Goal: Information Seeking & Learning: Check status

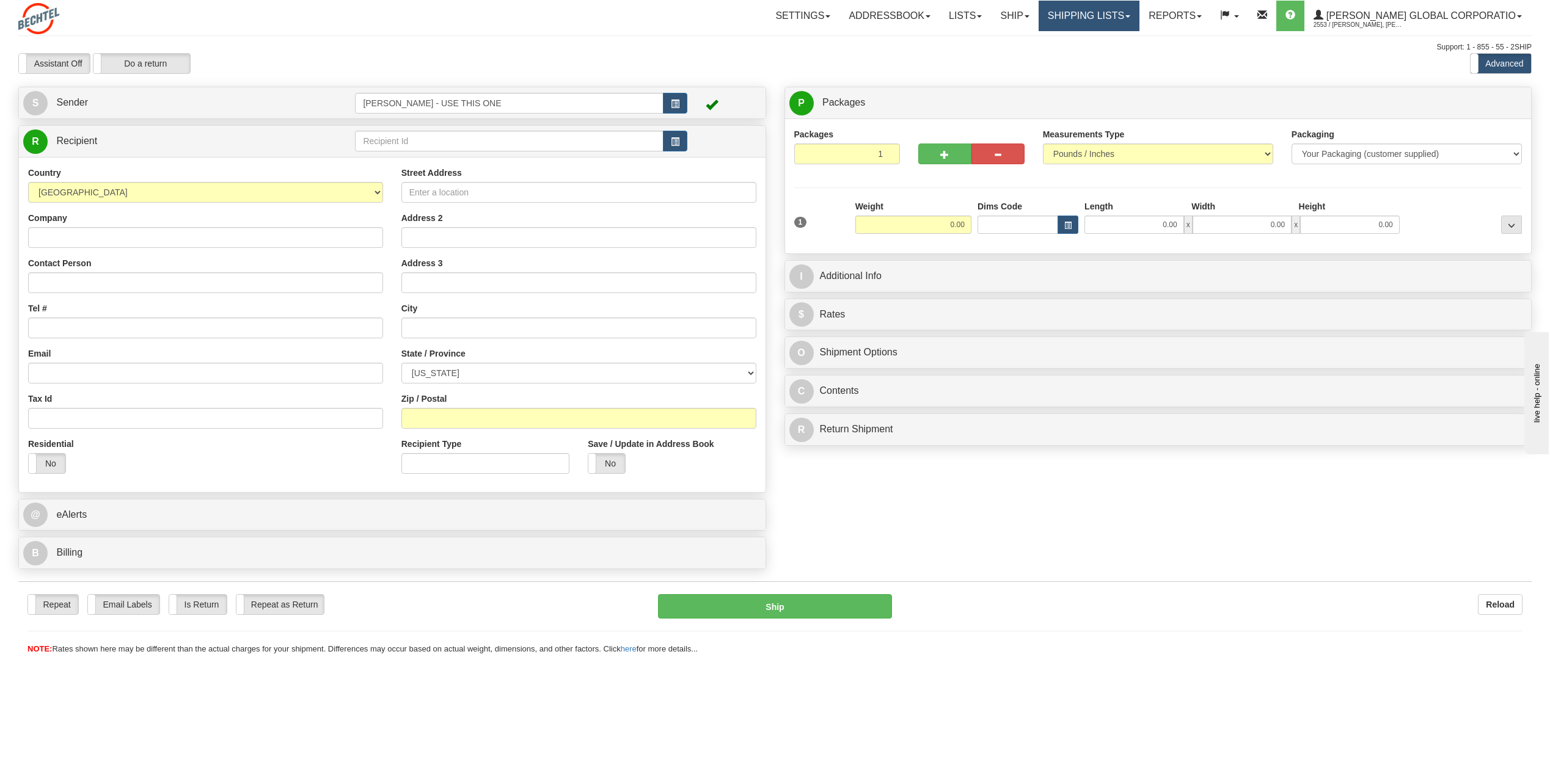
click at [1139, 17] on link "Shipping lists" at bounding box center [1088, 16] width 100 height 31
click at [1112, 61] on span "Search Shipment History" at bounding box center [1079, 58] width 95 height 10
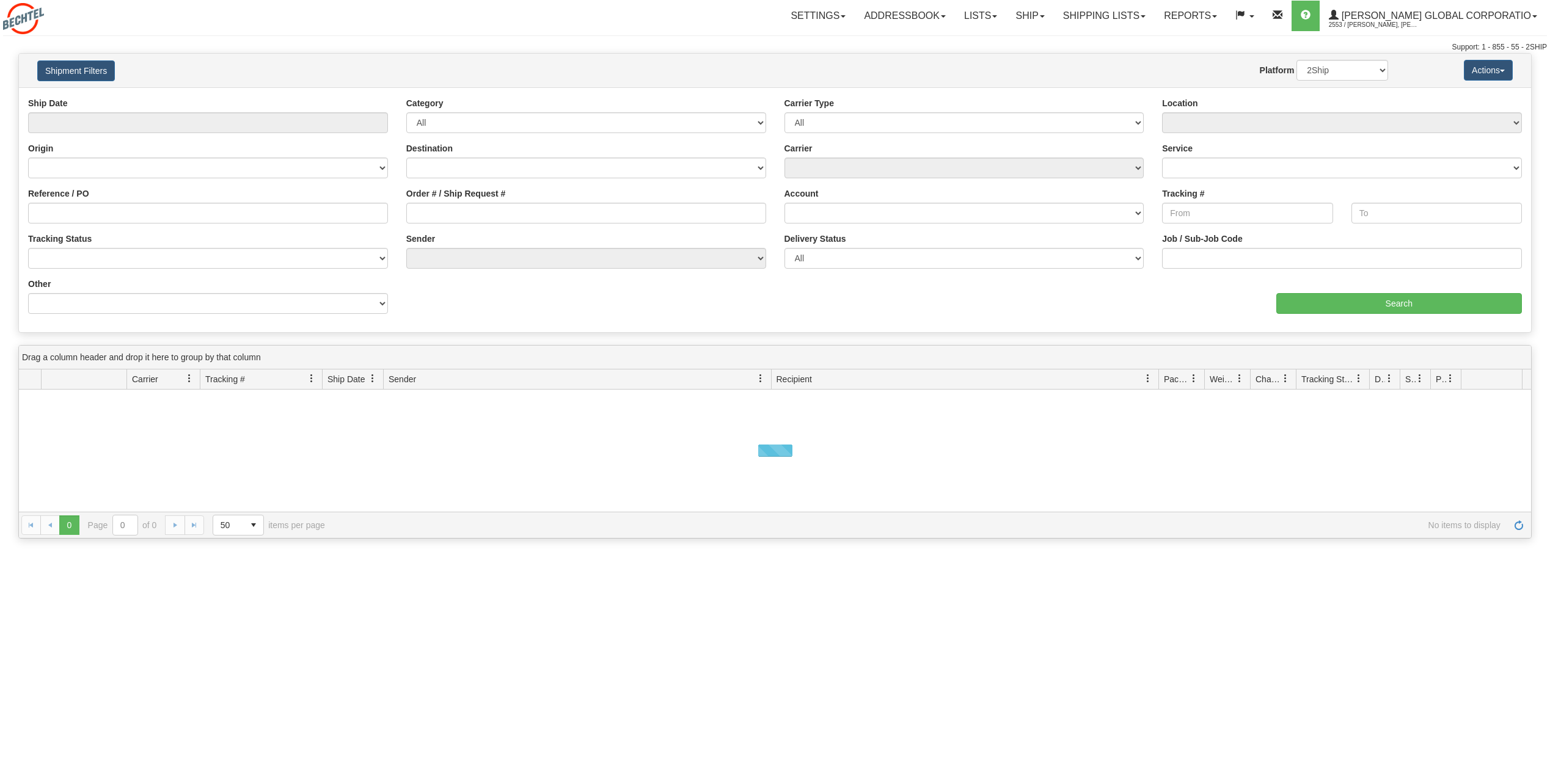
type input "From [DATE] To [DATE]"
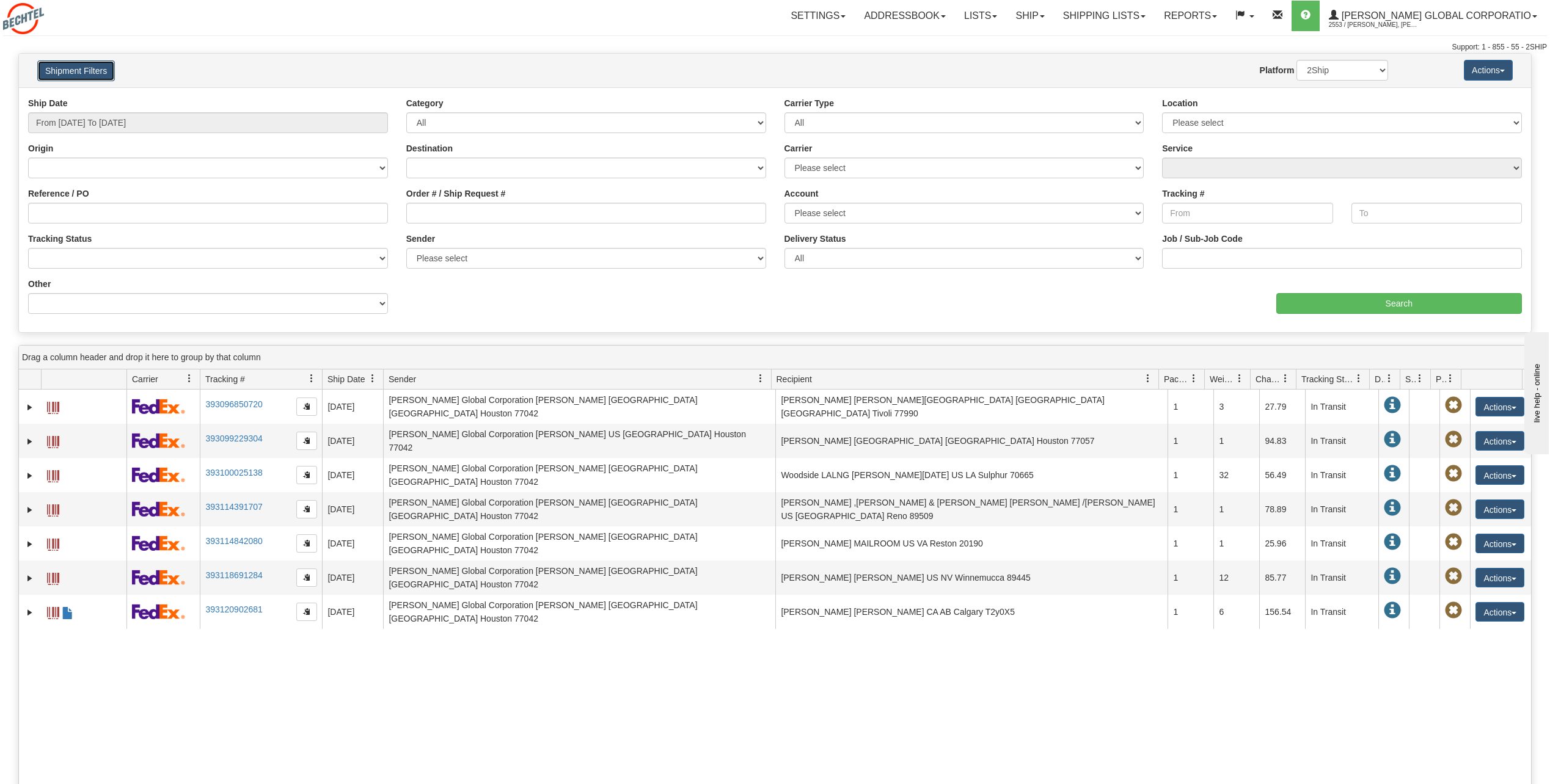
click at [82, 71] on button "Shipment Filters" at bounding box center [76, 71] width 77 height 21
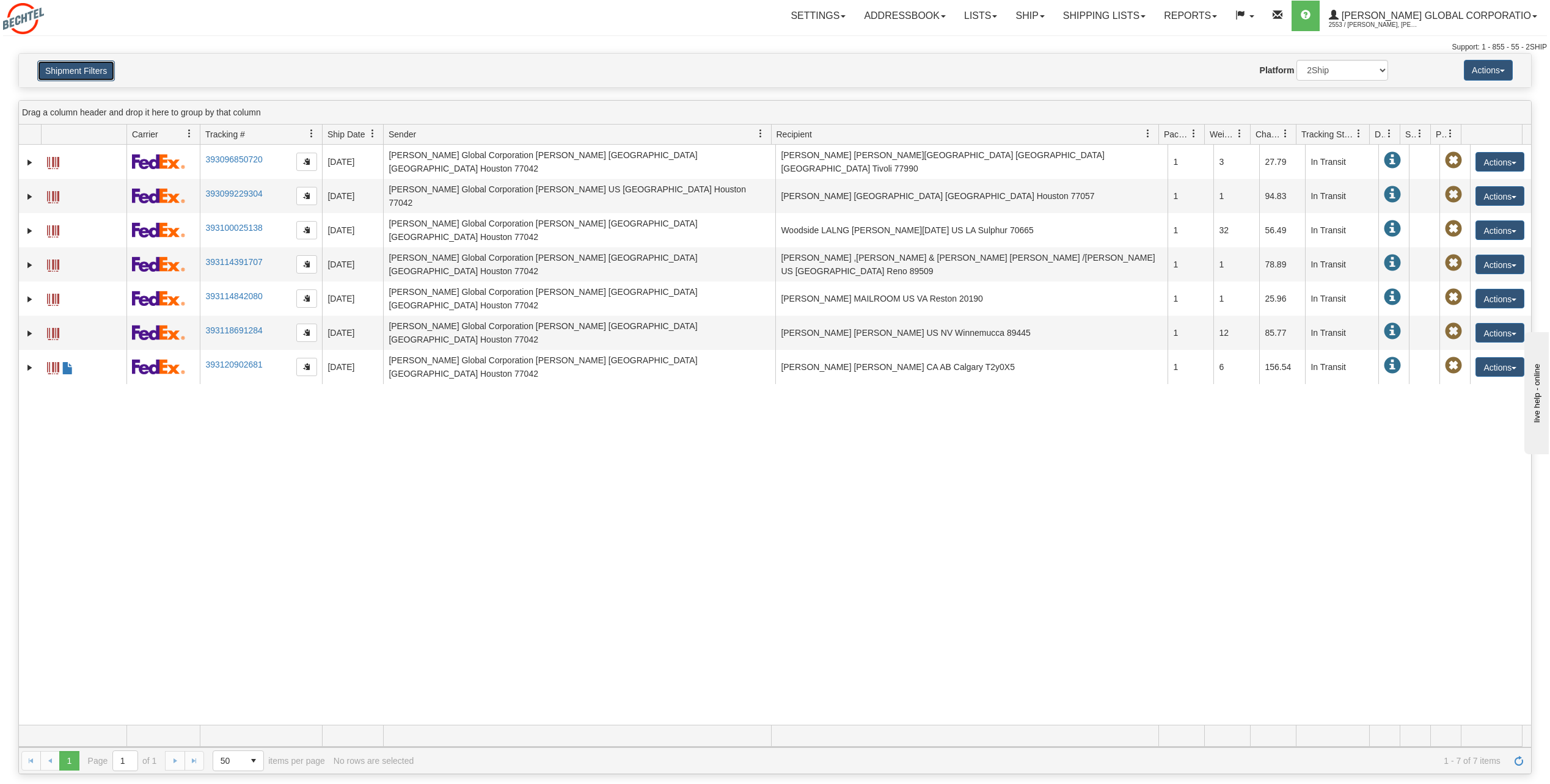
click at [89, 72] on button "Shipment Filters" at bounding box center [76, 71] width 77 height 21
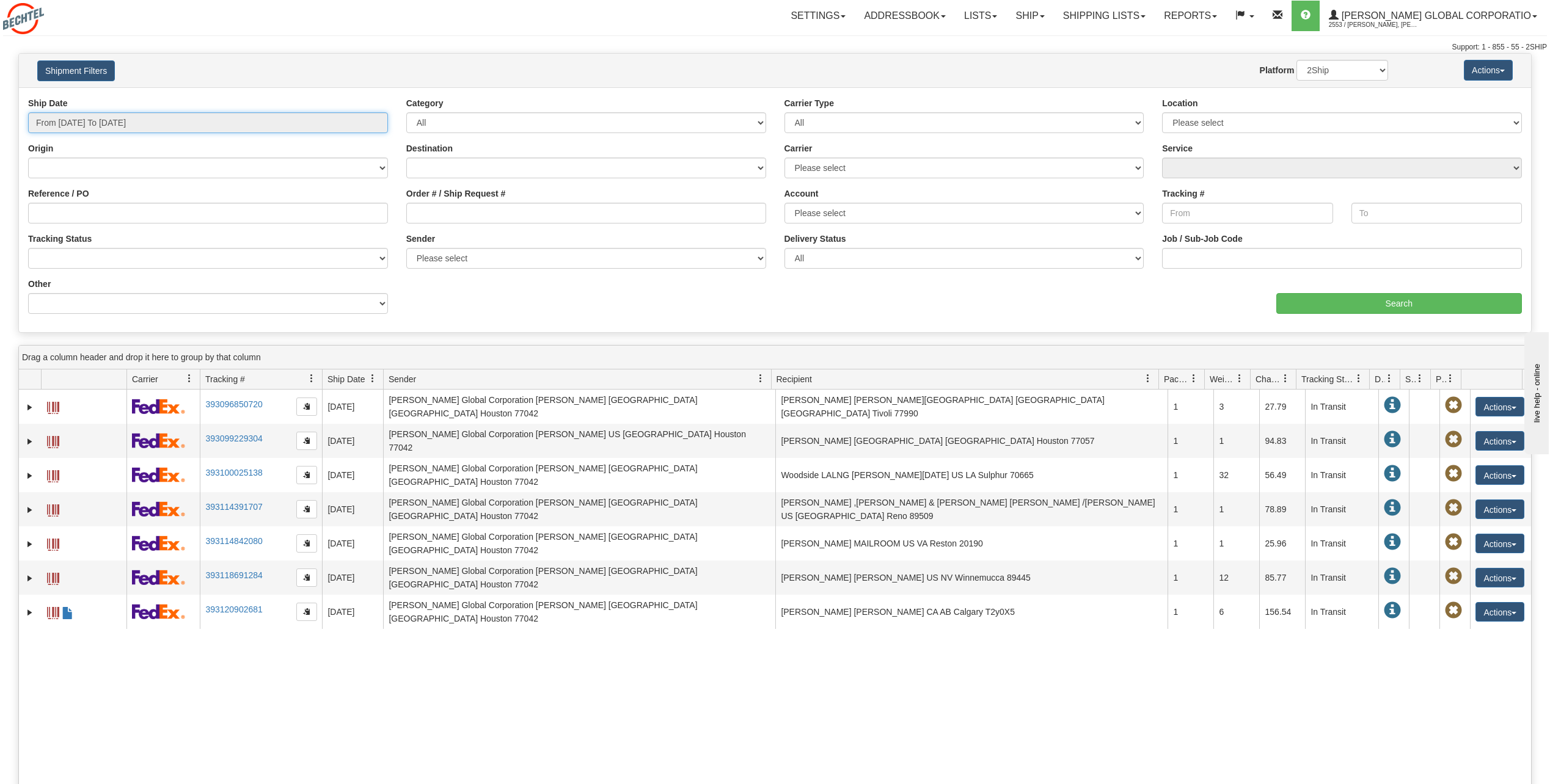
type input "[DATE]"
click at [252, 126] on input "From 09/11/2025 To 09/12/2025" at bounding box center [207, 123] width 360 height 21
type input "08/01/2025"
type input "08/31/2025"
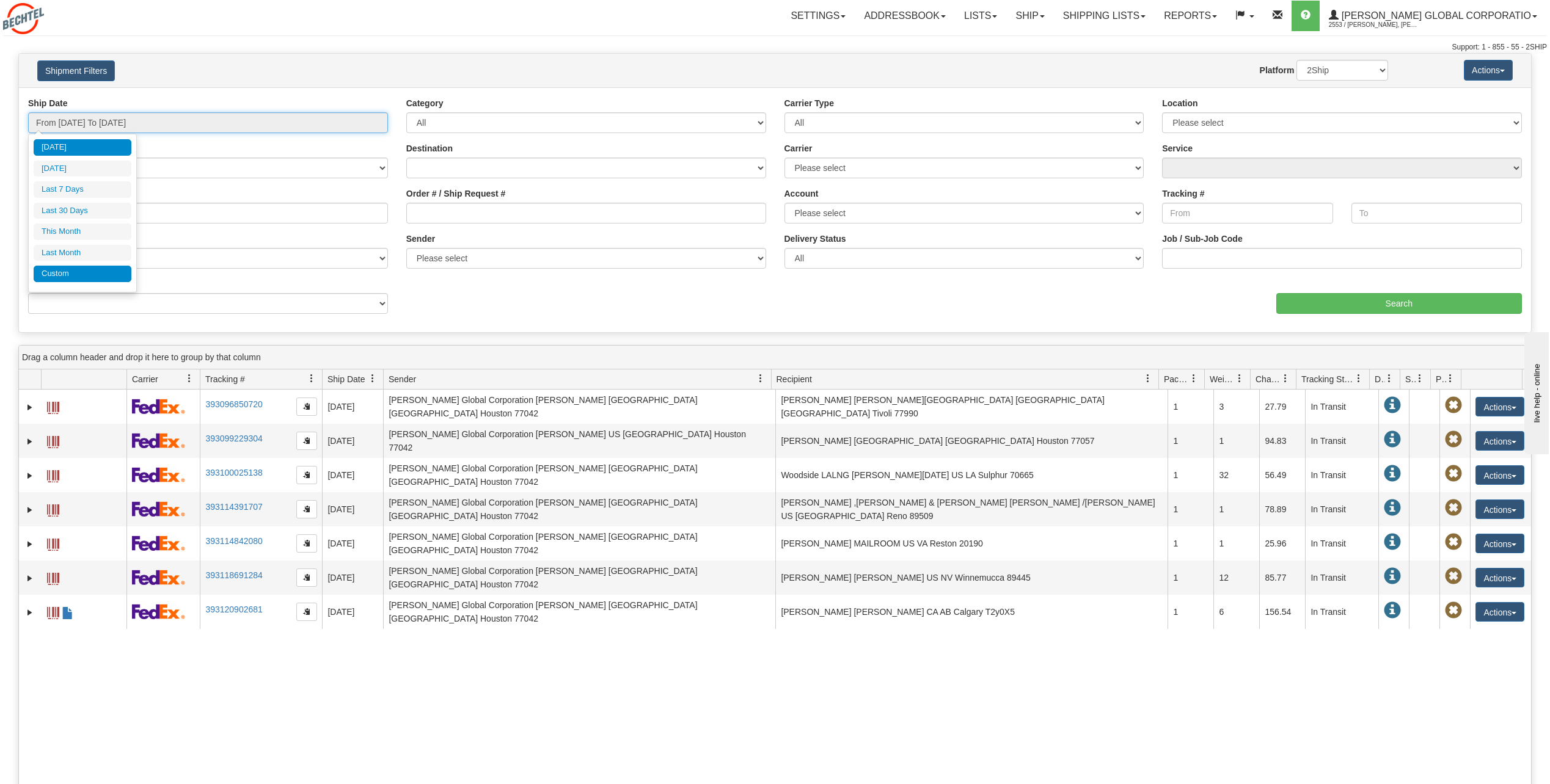
type input "[DATE]"
click at [74, 282] on li "Custom" at bounding box center [82, 273] width 98 height 16
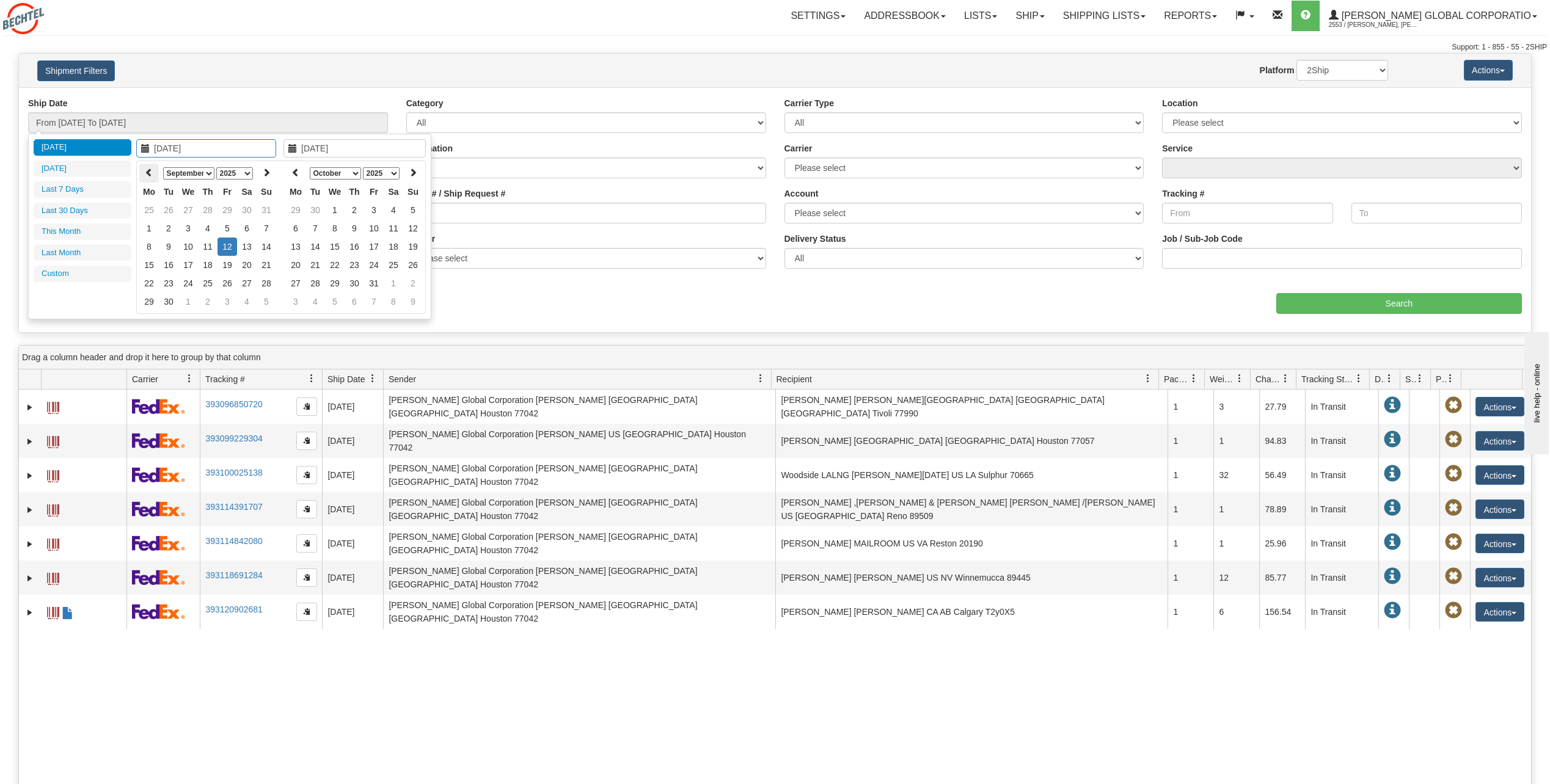
click at [148, 174] on icon at bounding box center [148, 172] width 9 height 9
type input "05/01/2025"
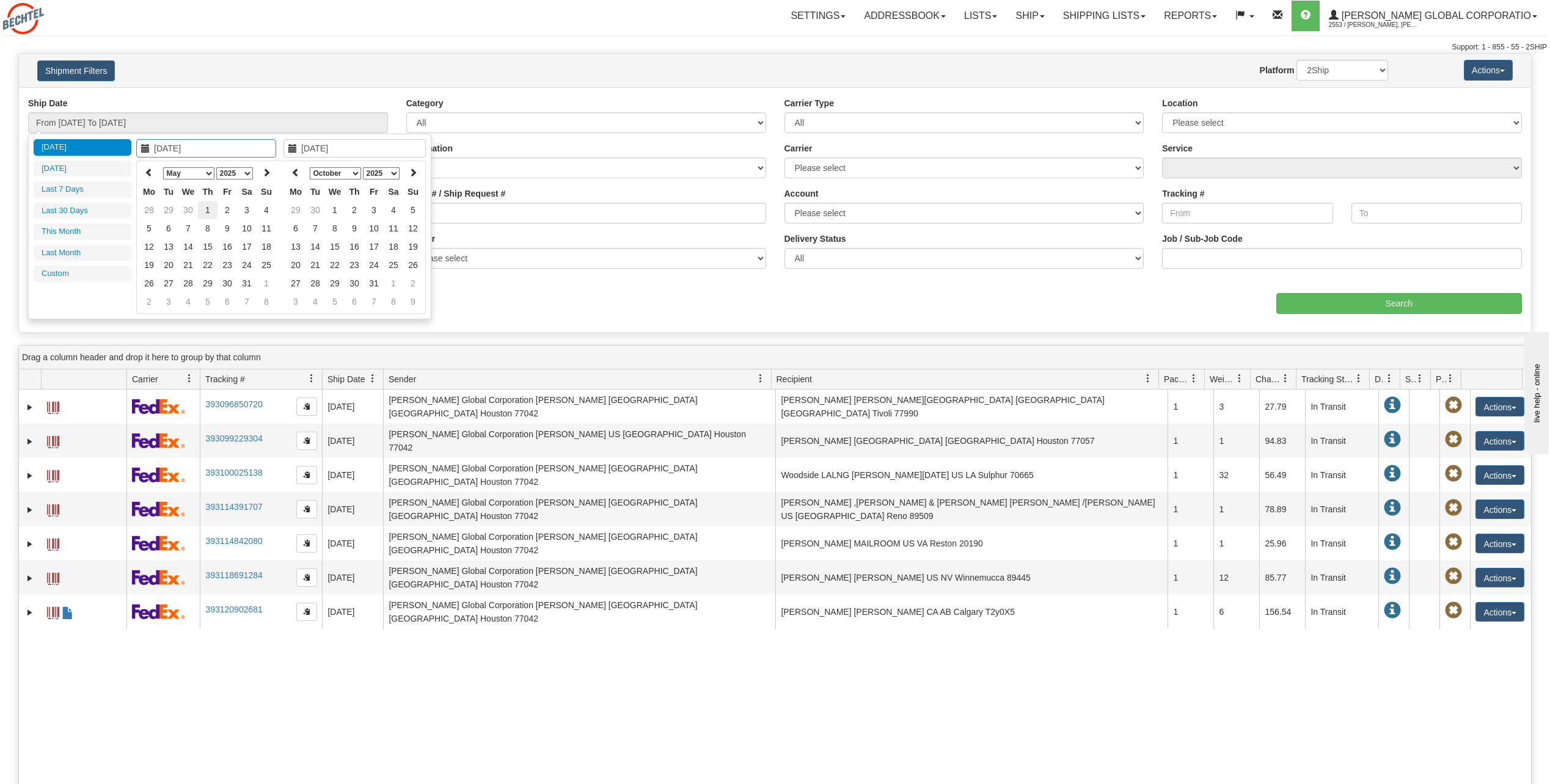
click at [206, 208] on td "1" at bounding box center [207, 209] width 19 height 18
click at [297, 172] on icon at bounding box center [295, 172] width 9 height 9
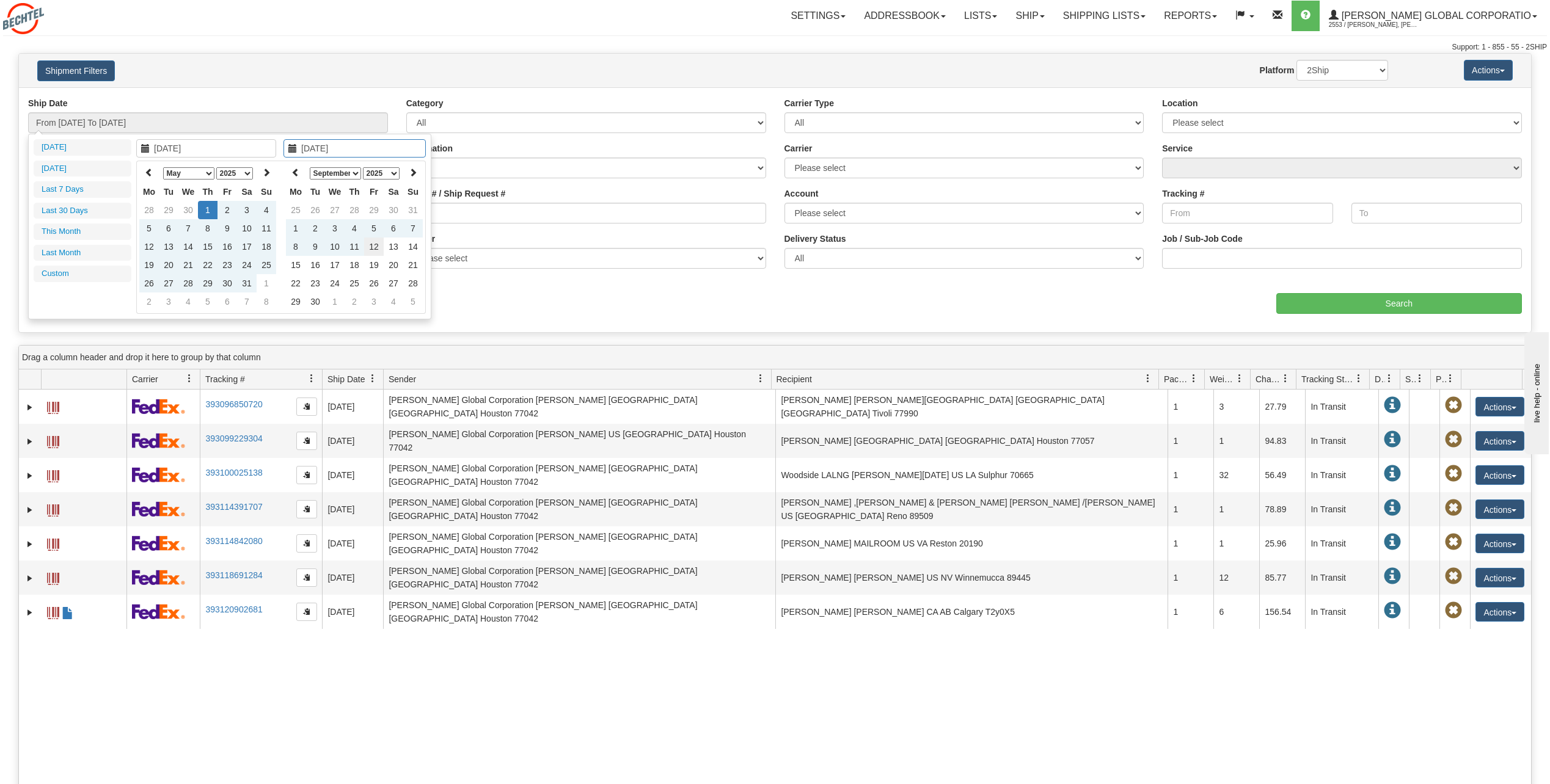
type input "[DATE]"
click at [373, 250] on td "12" at bounding box center [374, 247] width 19 height 18
type input "From 05/01/2025 To 09/12/2025"
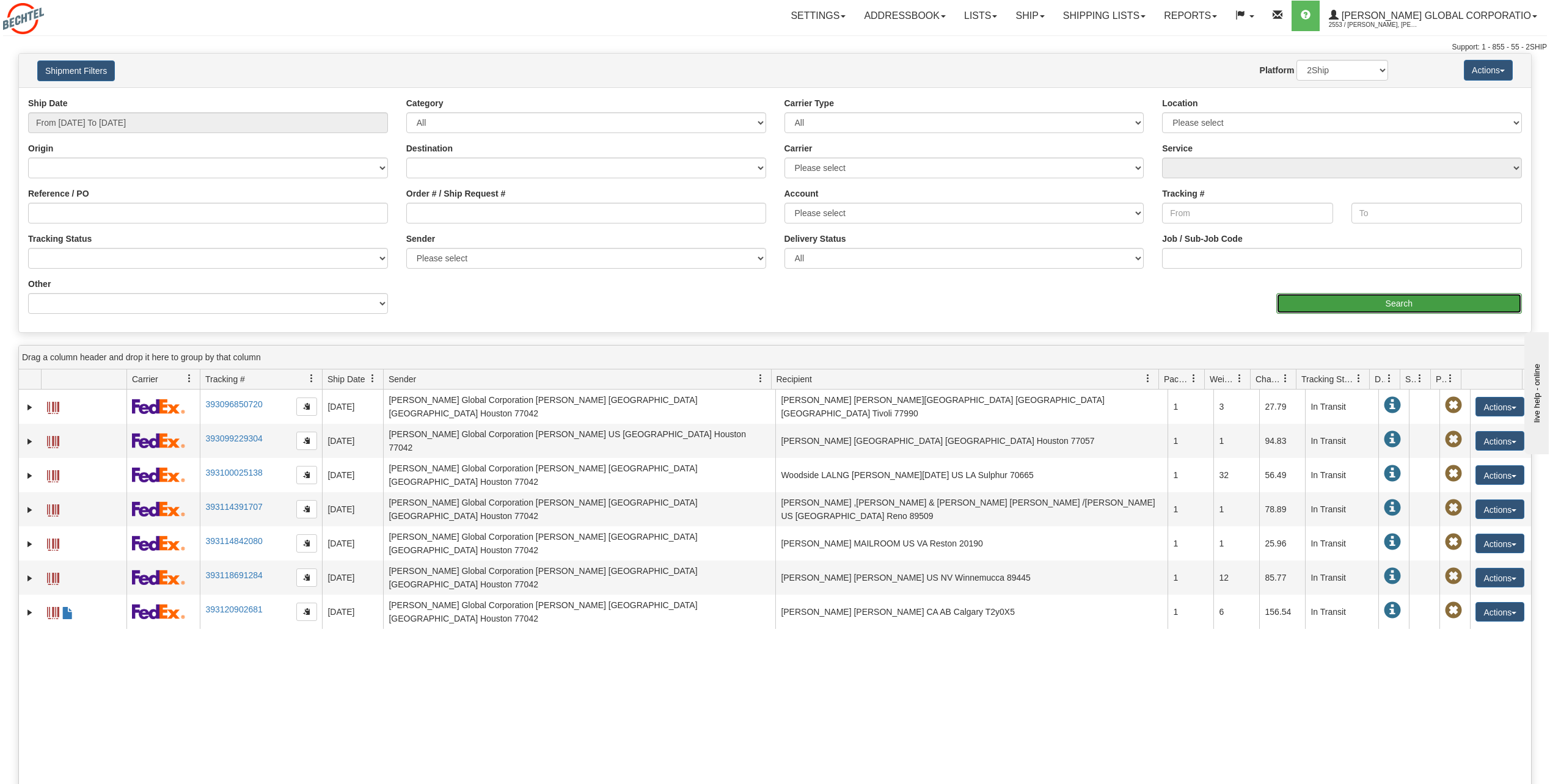
click at [1373, 303] on input "Search" at bounding box center [1399, 304] width 246 height 21
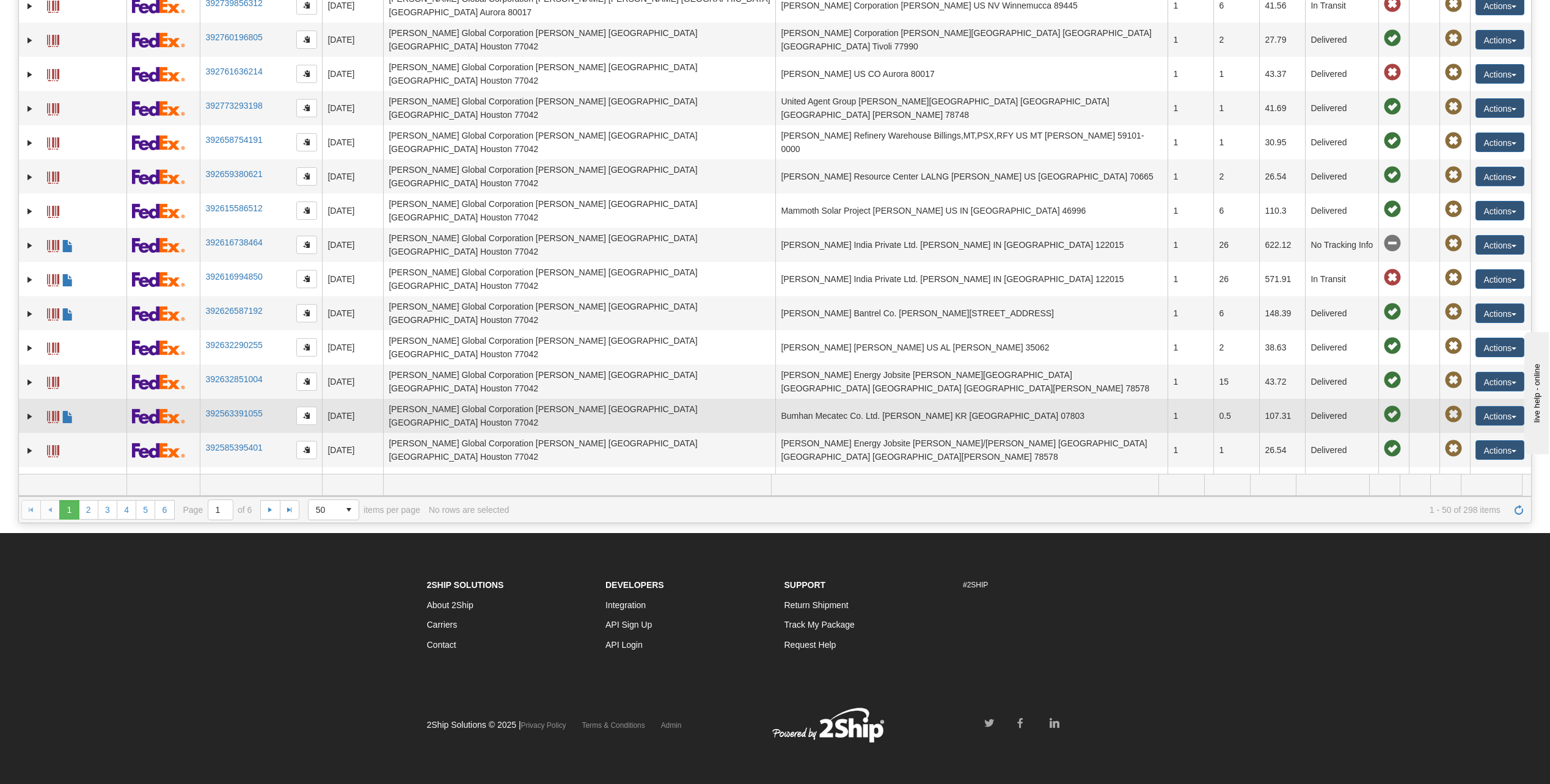
scroll to position [252, 0]
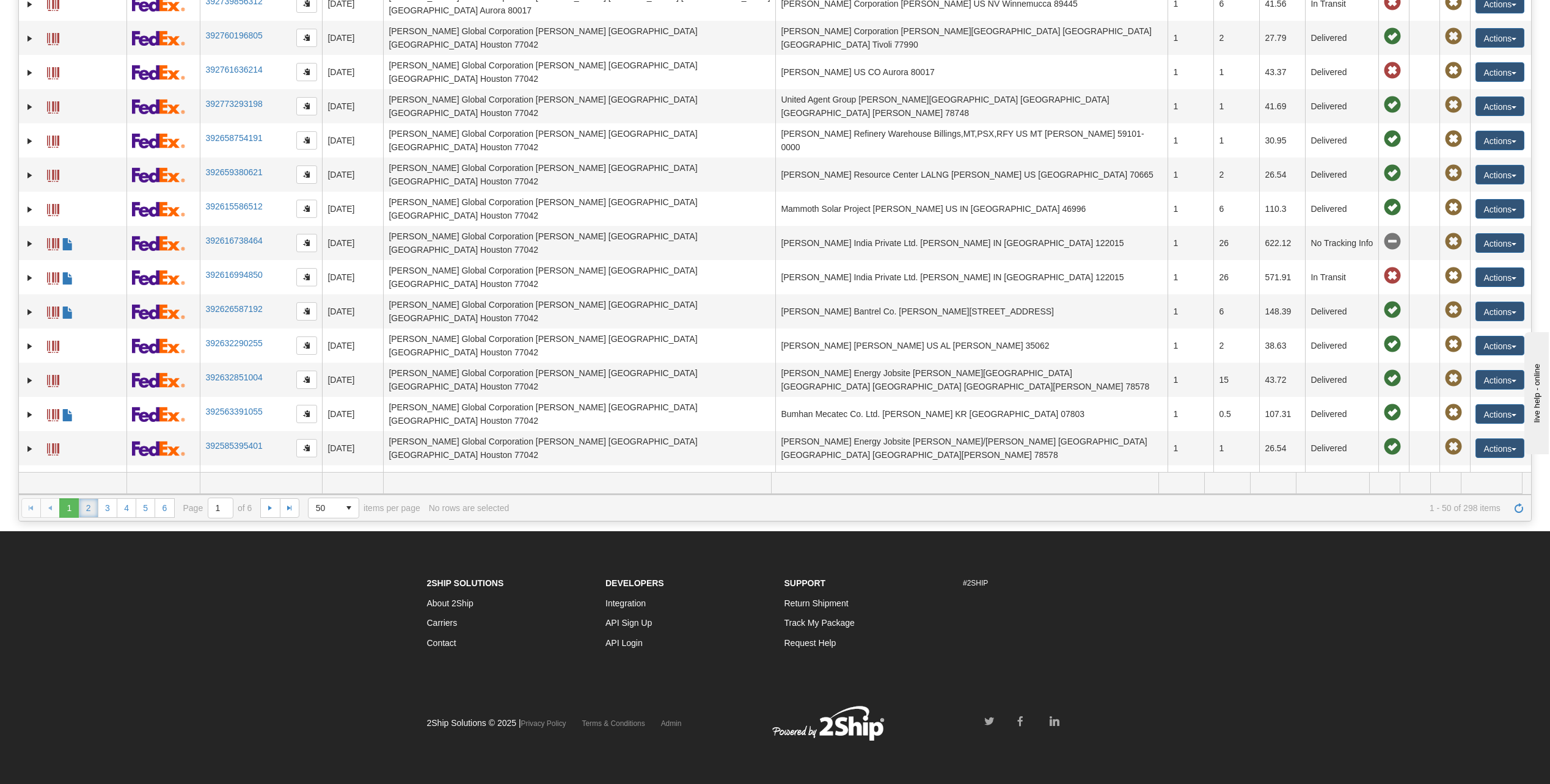
click at [89, 506] on link "2" at bounding box center [88, 508] width 19 height 19
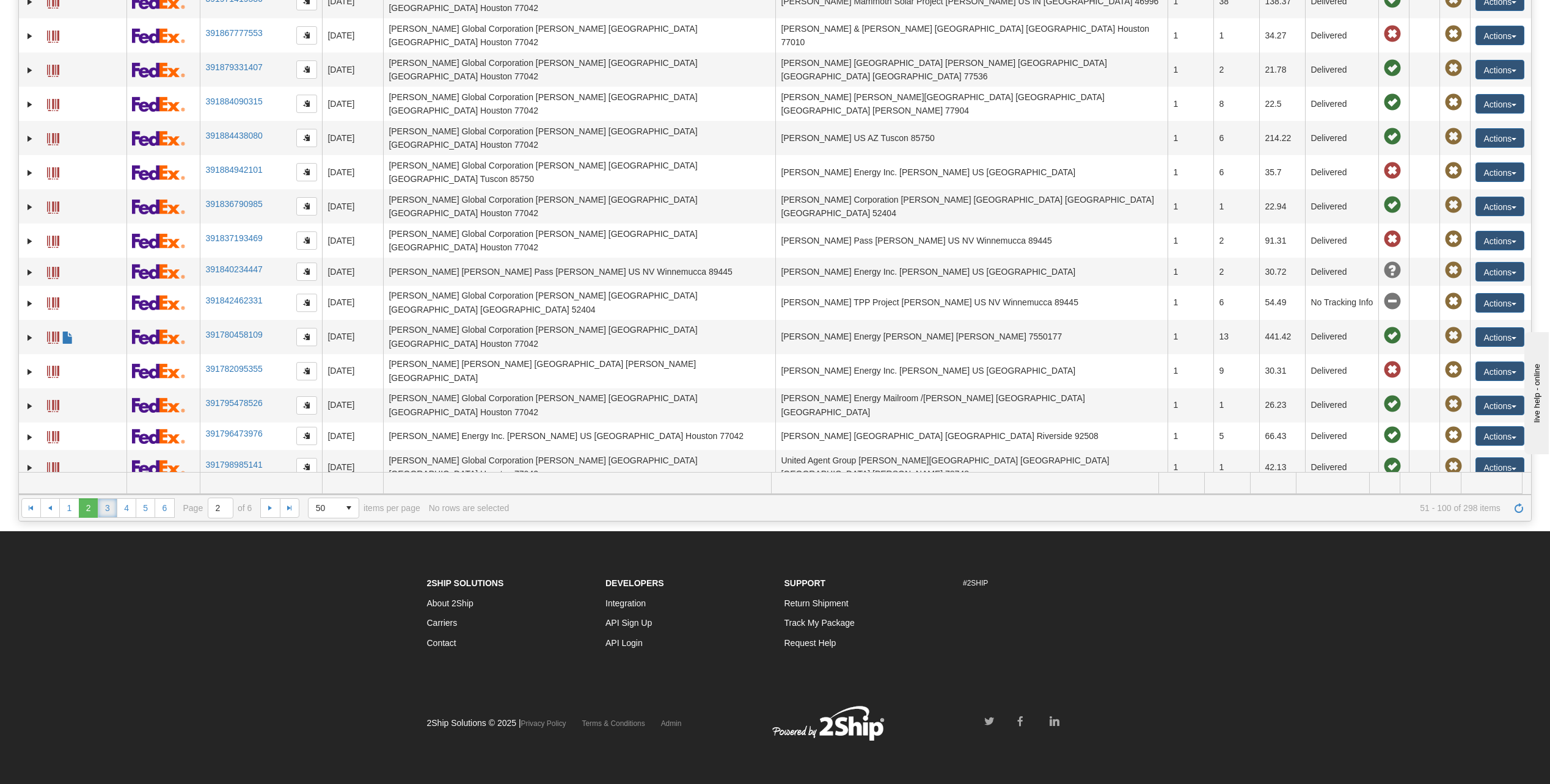
click at [104, 510] on link "3" at bounding box center [107, 508] width 19 height 19
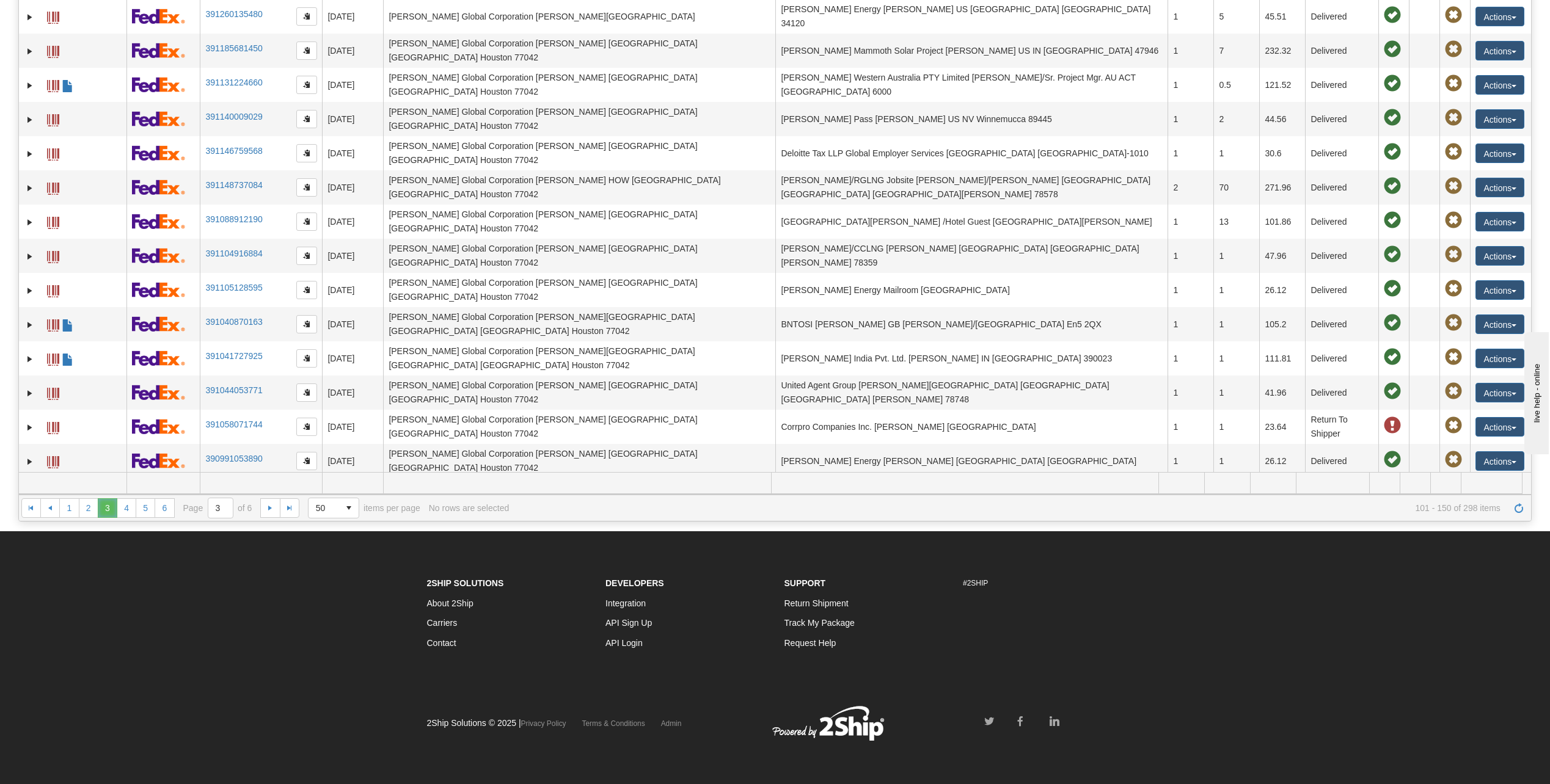
click at [105, 510] on span "3" at bounding box center [107, 508] width 19 height 19
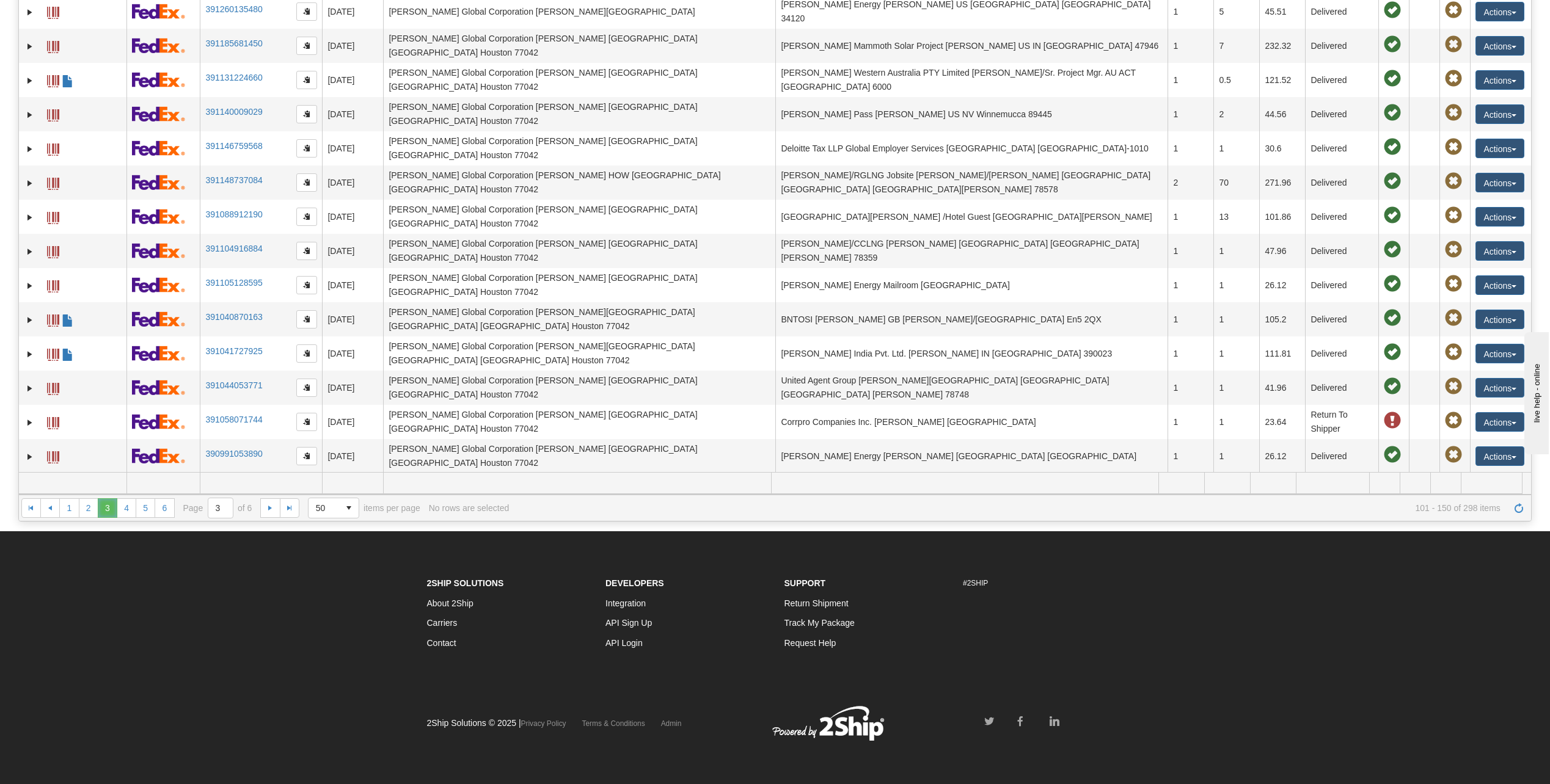
scroll to position [831, 0]
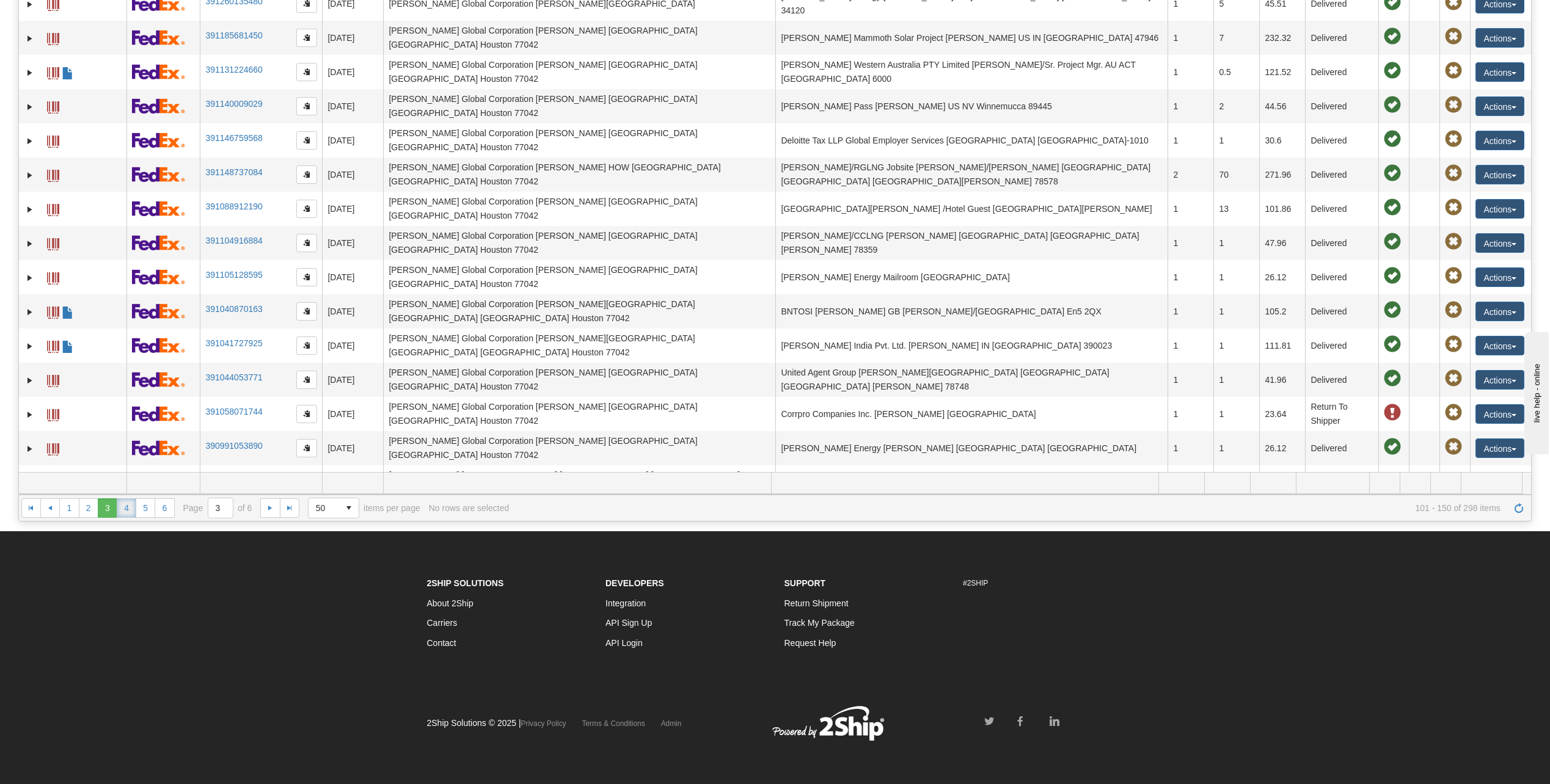
click at [124, 512] on link "4" at bounding box center [126, 508] width 19 height 19
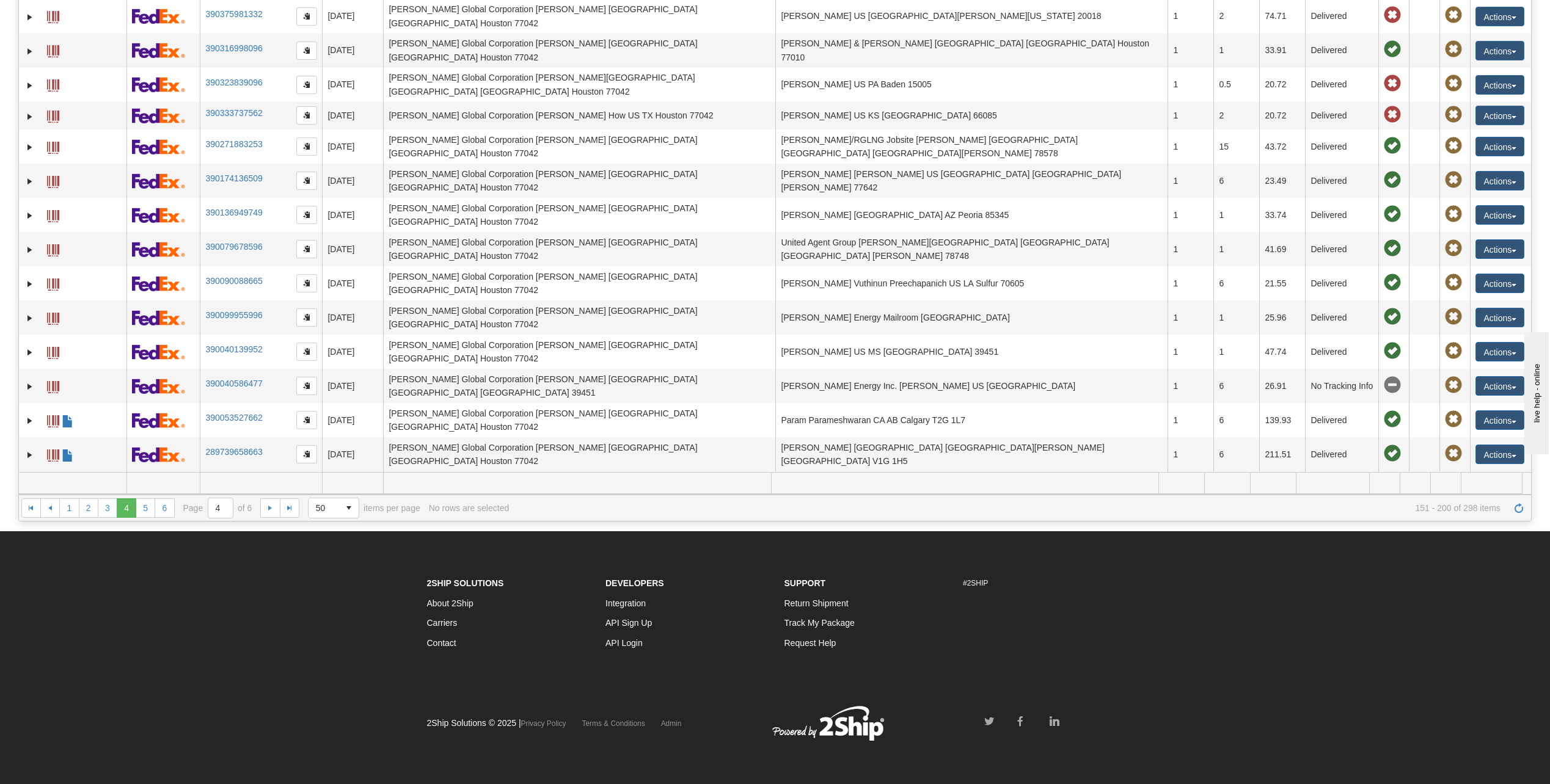
scroll to position [813, 0]
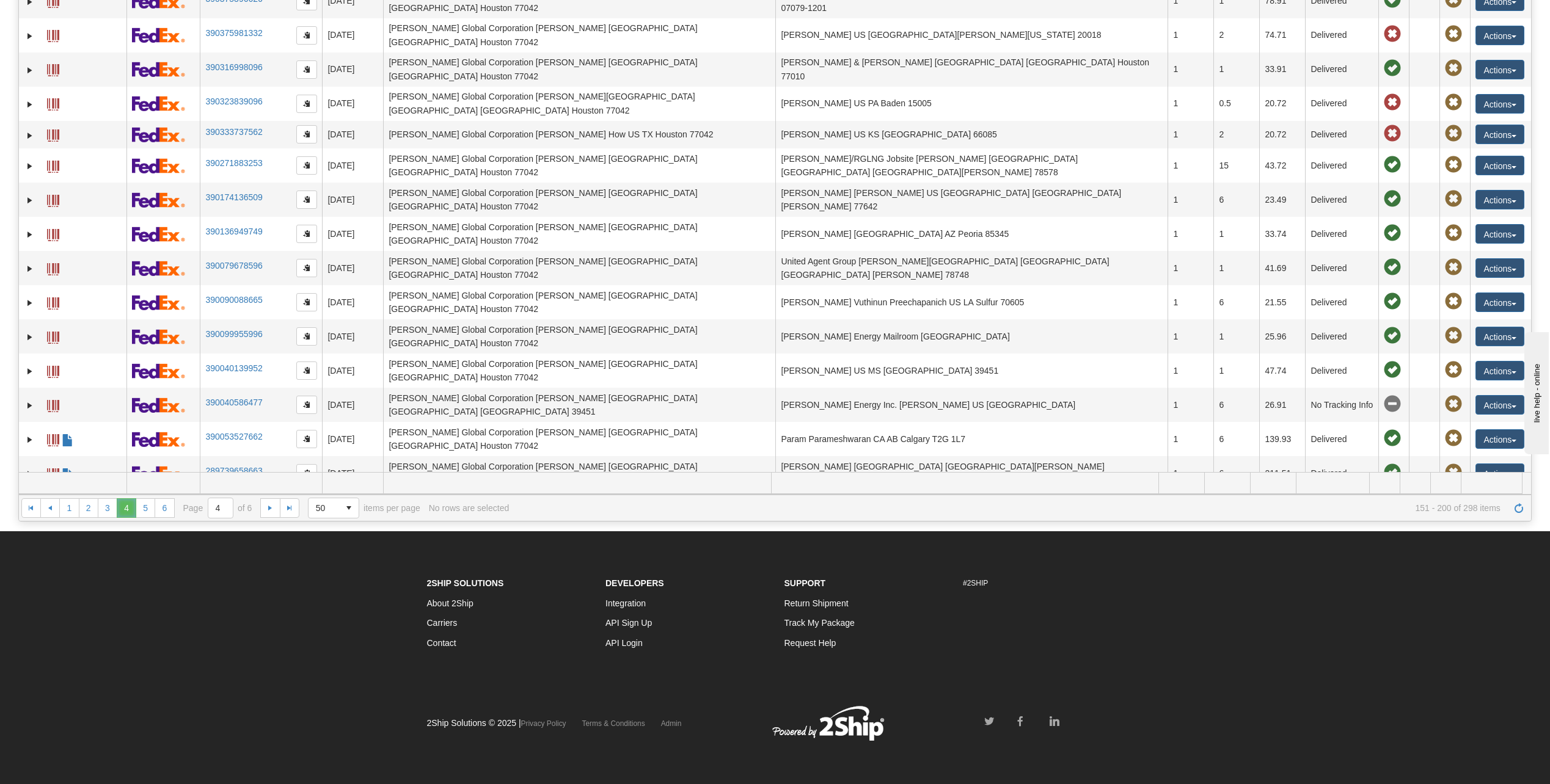
click at [124, 506] on span "4" at bounding box center [126, 508] width 19 height 19
click at [144, 509] on link "5" at bounding box center [145, 508] width 19 height 19
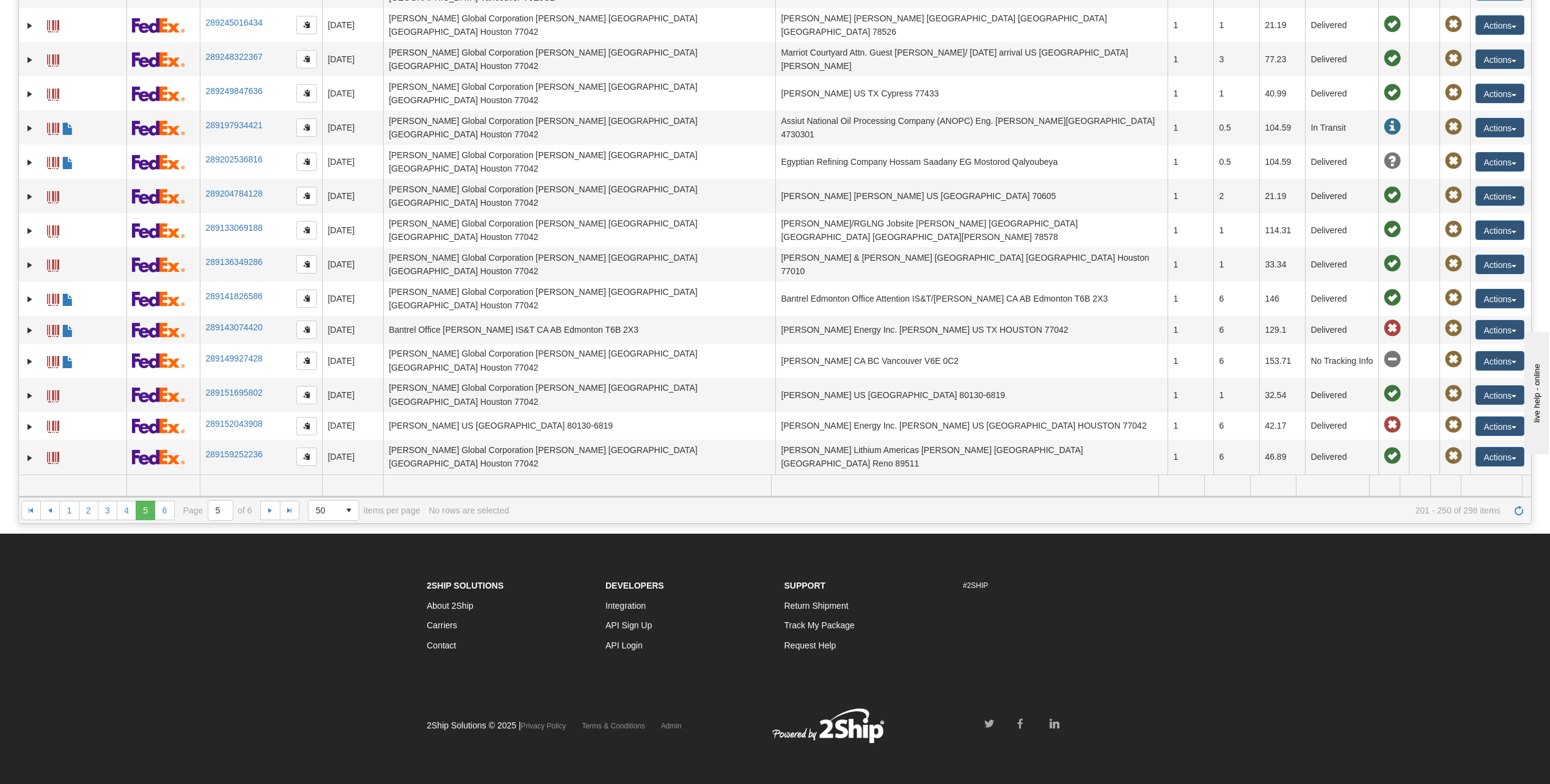
scroll to position [252, 0]
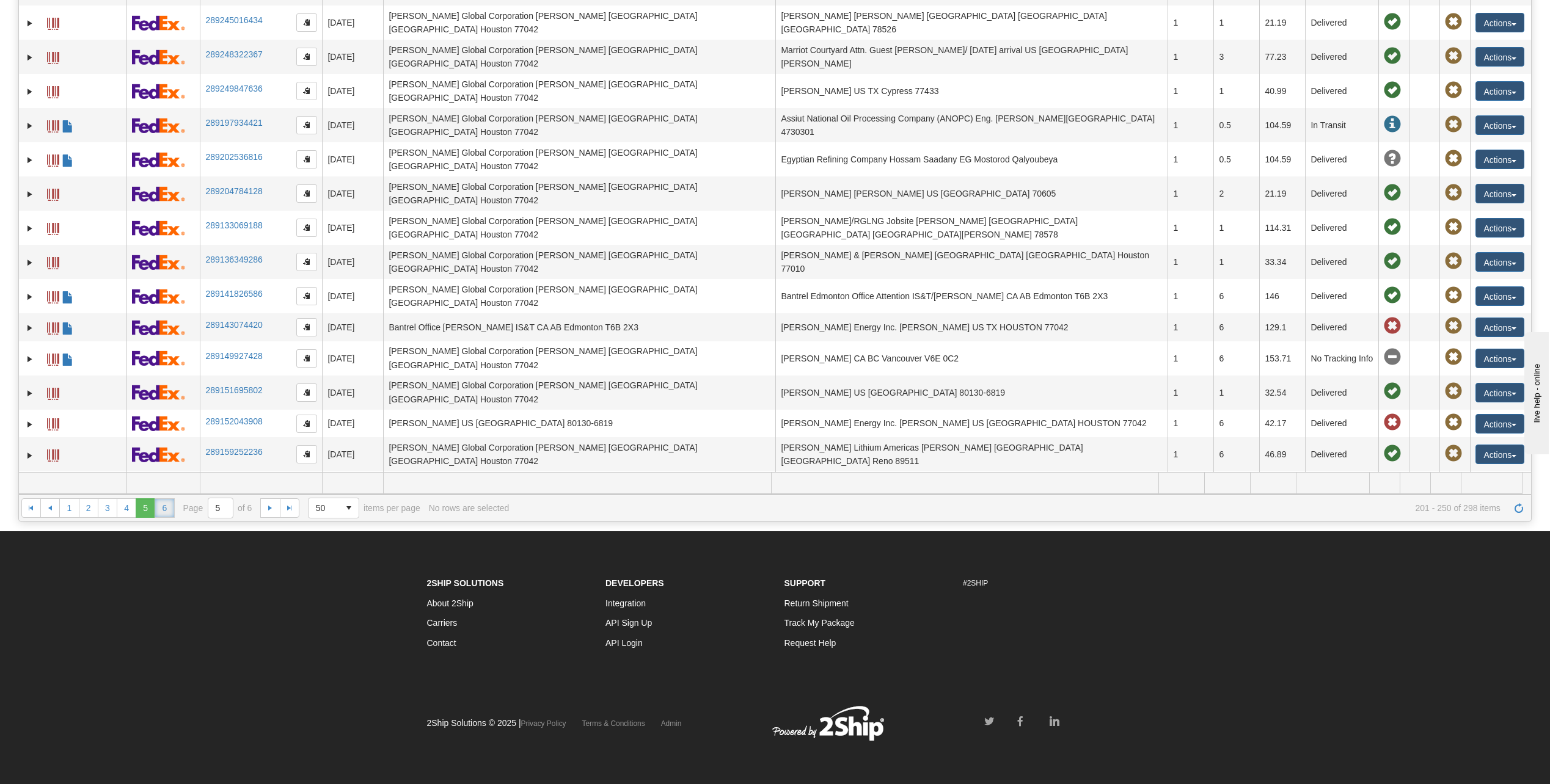
click at [164, 505] on link "6" at bounding box center [164, 508] width 19 height 19
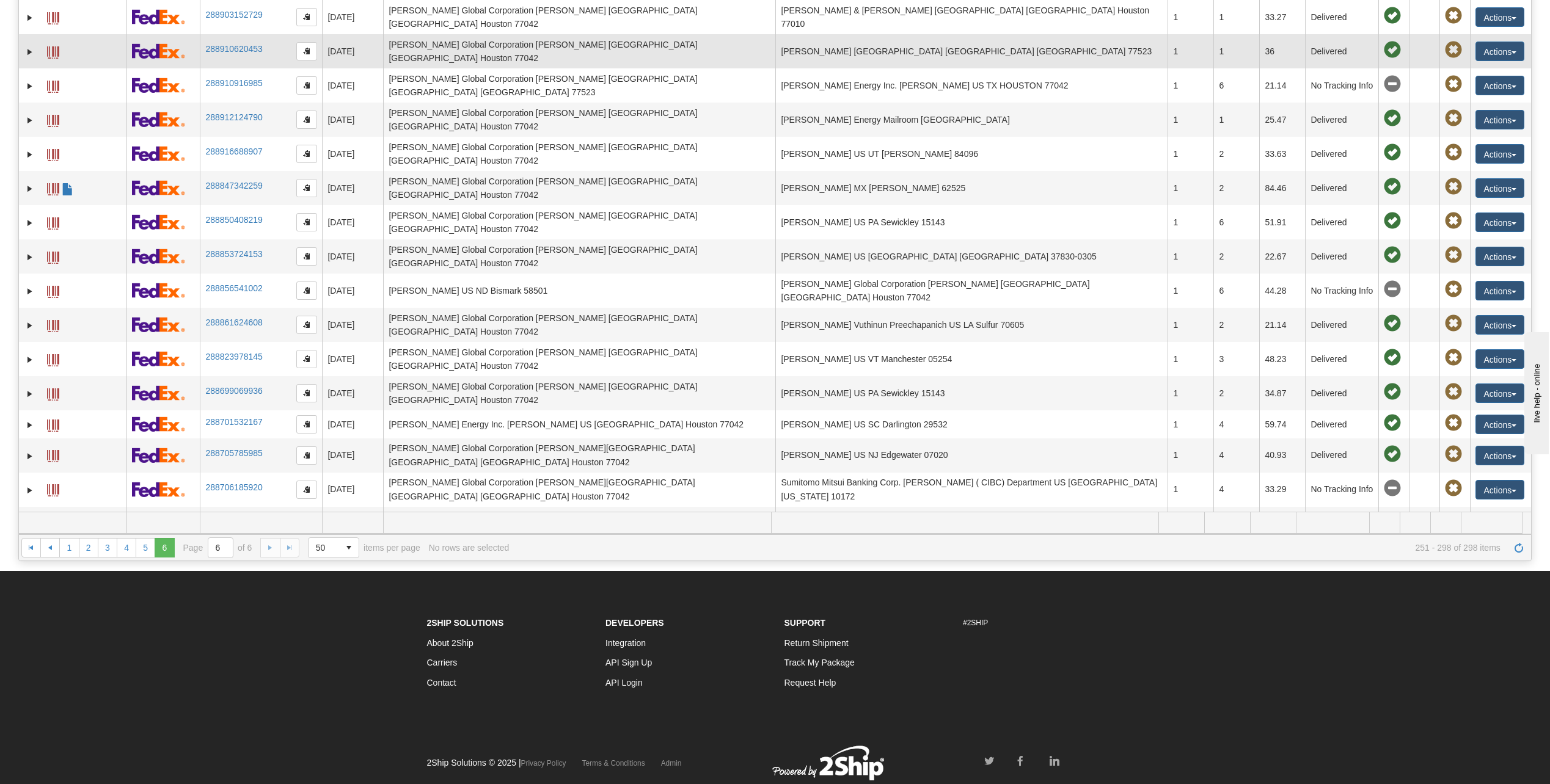
scroll to position [192, 0]
